Goal: Entertainment & Leisure: Consume media (video, audio)

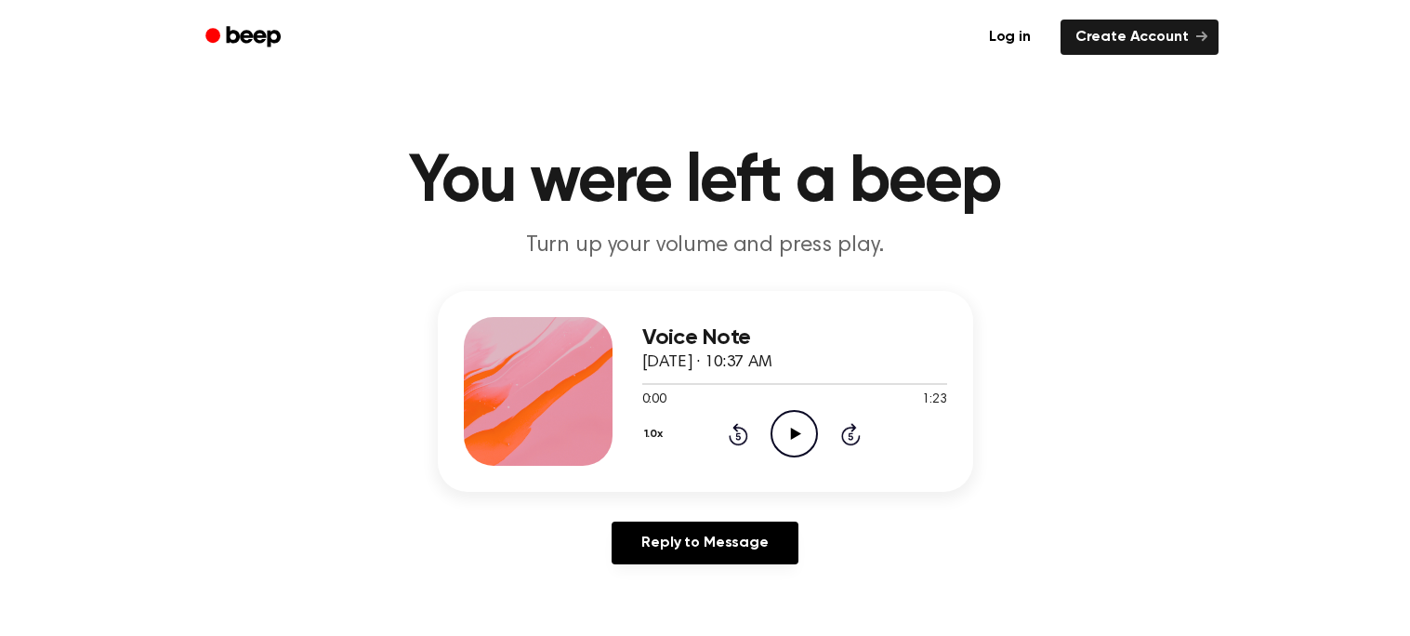
click at [791, 418] on icon "Play Audio" at bounding box center [794, 433] width 47 height 47
click at [792, 456] on div "Voice Note [DATE] · 10:37 AM 0:59 1:23 Your browser does not support the [objec…" at bounding box center [794, 391] width 305 height 149
click at [782, 453] on circle at bounding box center [795, 434] width 46 height 46
click at [789, 464] on div "Voice Note [DATE] · 10:37 AM 1:00 1:23 Your browser does not support the [objec…" at bounding box center [794, 391] width 305 height 149
click at [783, 464] on div "Voice Note [DATE] · 10:37 AM 1:00 1:23 Your browser does not support the [objec…" at bounding box center [794, 391] width 305 height 149
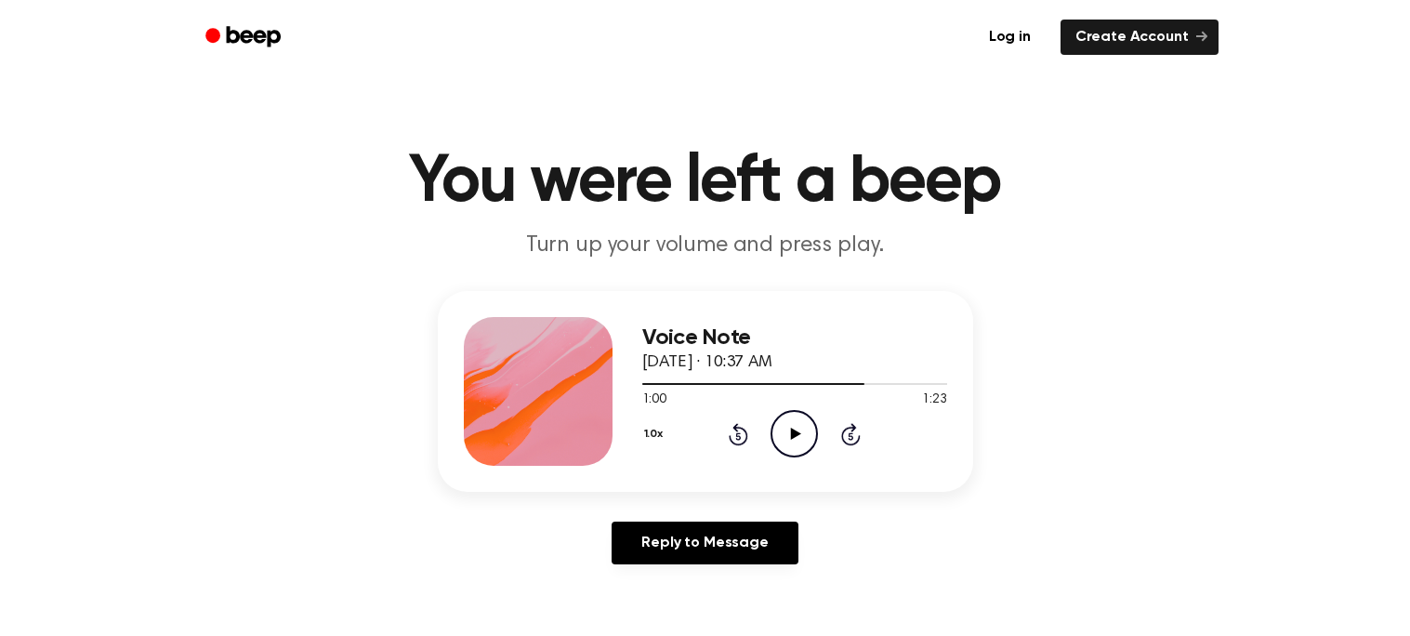
click at [804, 440] on icon "Play Audio" at bounding box center [794, 433] width 47 height 47
click at [803, 432] on icon "Pause Audio" at bounding box center [794, 433] width 47 height 47
click at [790, 442] on icon "Play Audio" at bounding box center [794, 433] width 47 height 47
click at [799, 460] on div "Voice Note [DATE] · 10:37 AM 1:18 1:23 Your browser does not support the [objec…" at bounding box center [794, 391] width 305 height 149
click at [820, 437] on div "1.0x Rewind 5 seconds Pause Audio Skip 5 seconds" at bounding box center [794, 433] width 305 height 47
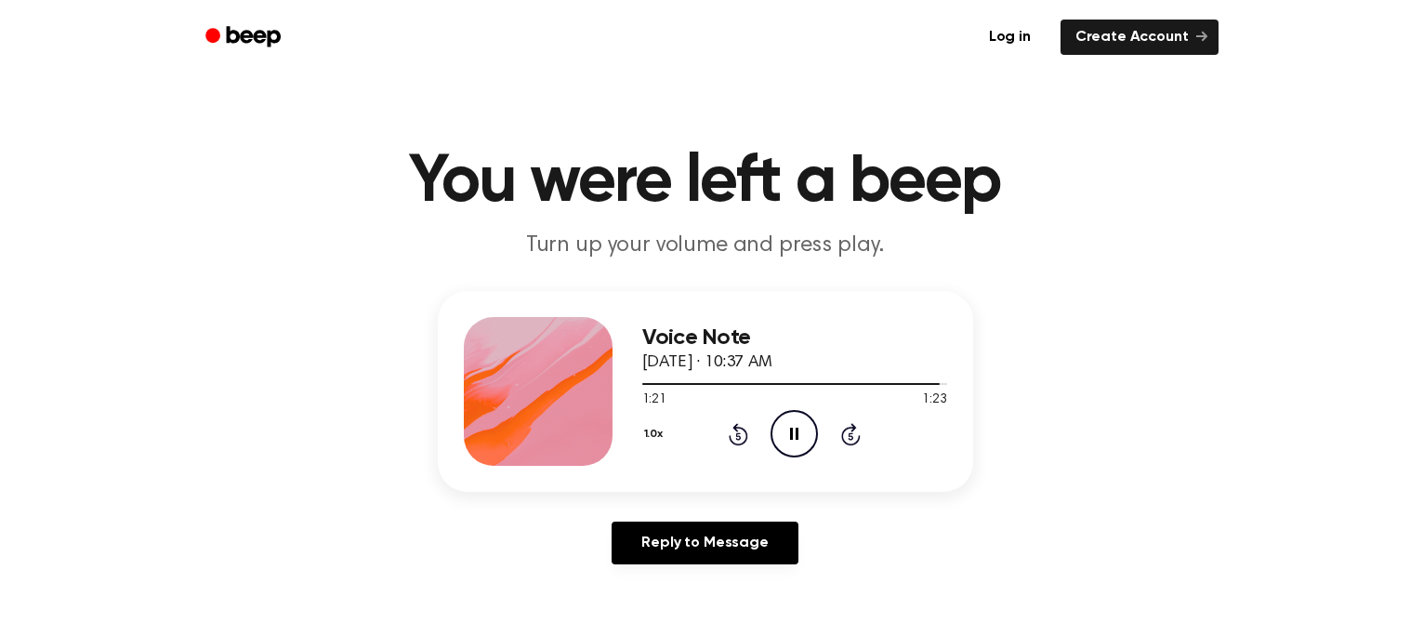
click at [787, 454] on icon "Pause Audio" at bounding box center [794, 433] width 47 height 47
click at [778, 429] on icon "Play Audio" at bounding box center [794, 433] width 47 height 47
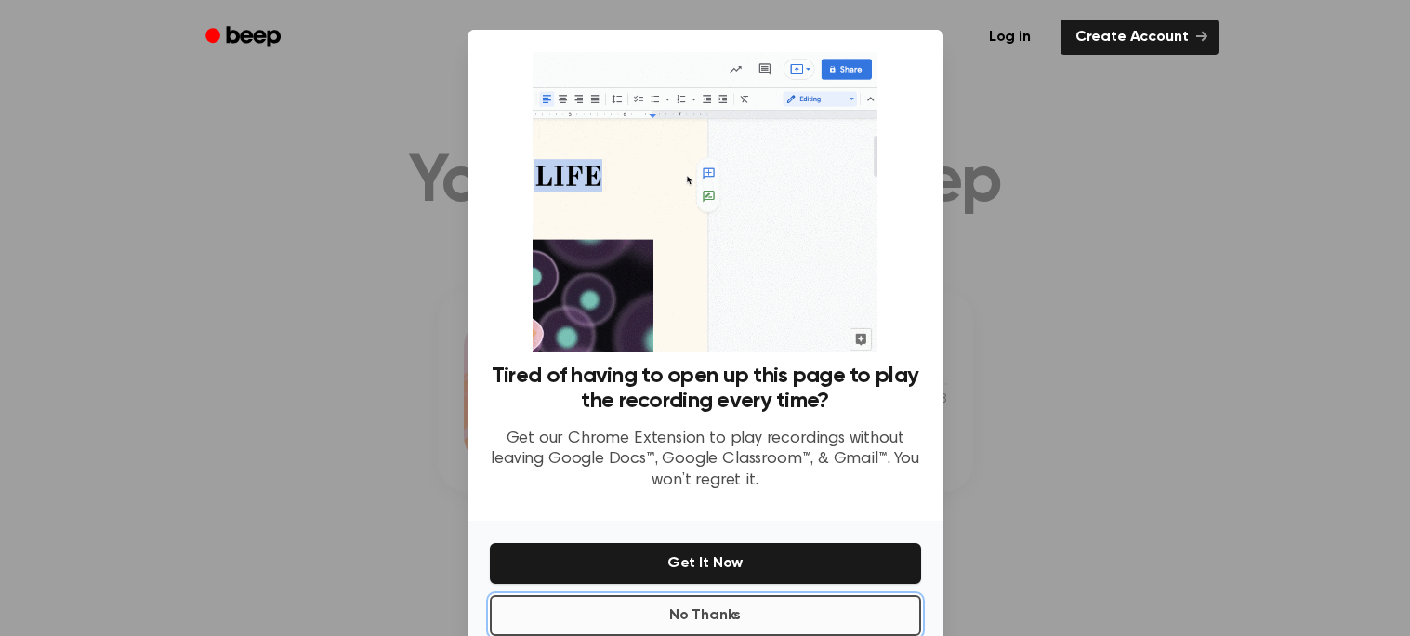
click at [760, 621] on button "No Thanks" at bounding box center [705, 615] width 431 height 41
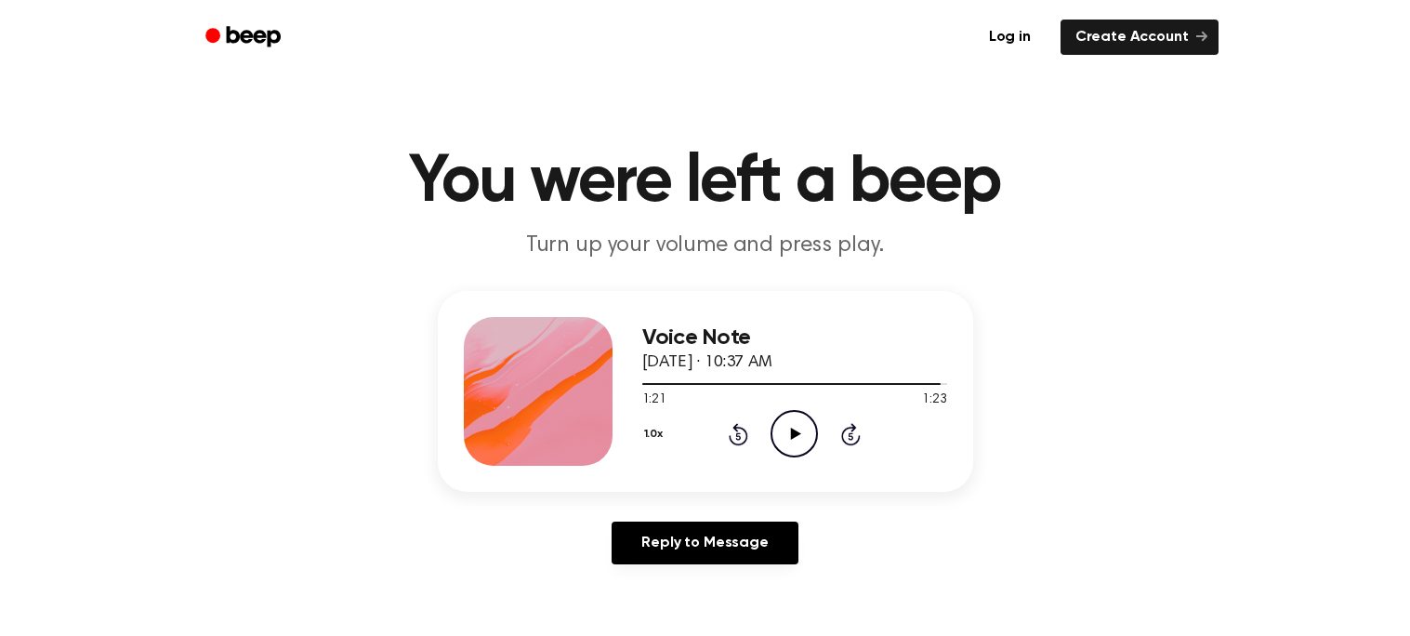
click at [808, 431] on icon "Play Audio" at bounding box center [794, 433] width 47 height 47
